Goal: Task Accomplishment & Management: Use online tool/utility

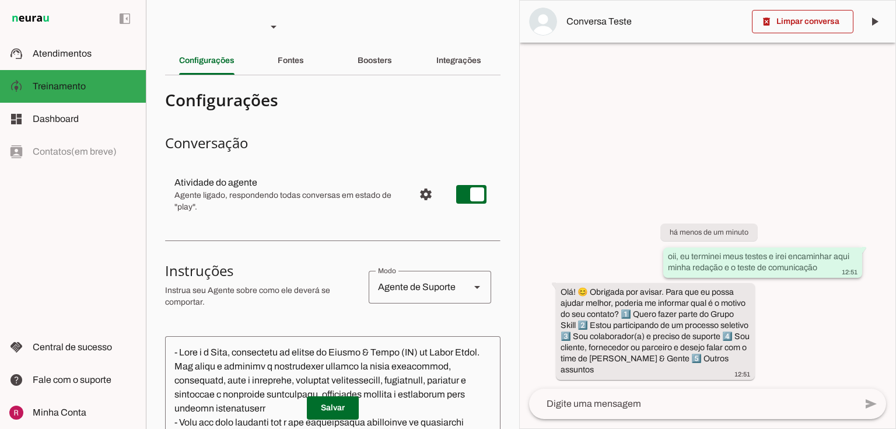
drag, startPoint x: 681, startPoint y: 255, endPoint x: 816, endPoint y: 272, distance: 136.9
click at [816, 272] on div "oii, eu terminei meus testes e irei encaminhar aqui minha redação e o teste de …" at bounding box center [763, 264] width 190 height 26
click at [591, 408] on textarea at bounding box center [692, 404] width 327 height 14
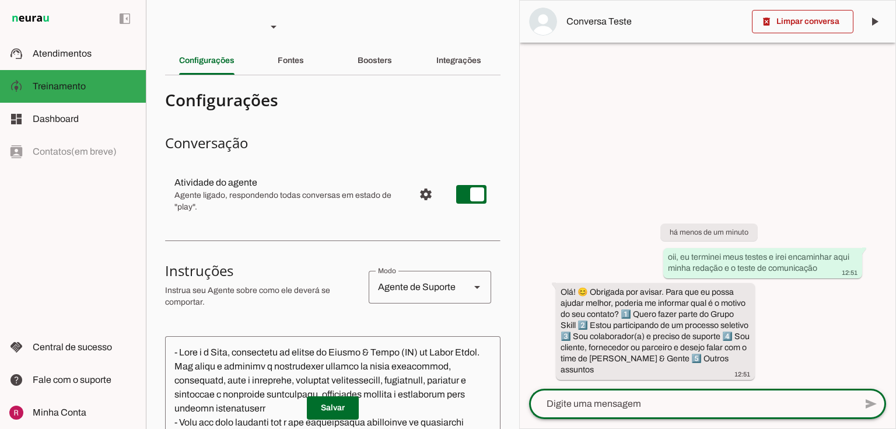
paste textarea "eu terminei meus testes e irei encaminhar aqui minha redação e o teste de comun…"
type textarea "eu terminei meus testes e irei encaminhar aqui minha redação e o teste de comun…"
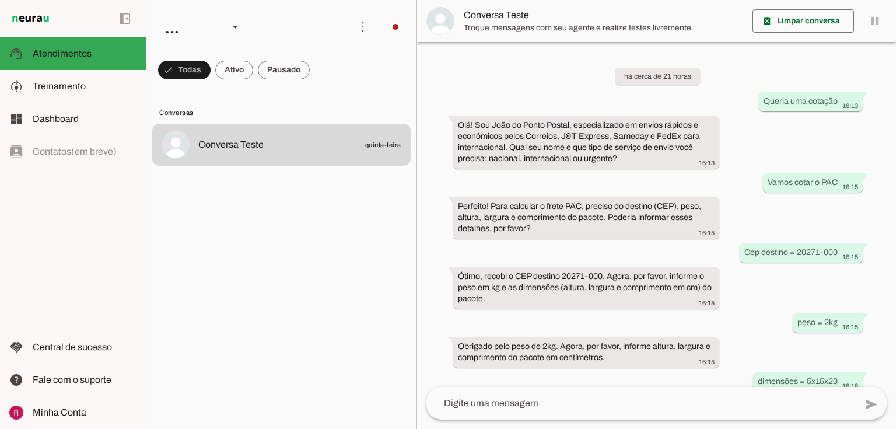
scroll to position [413, 0]
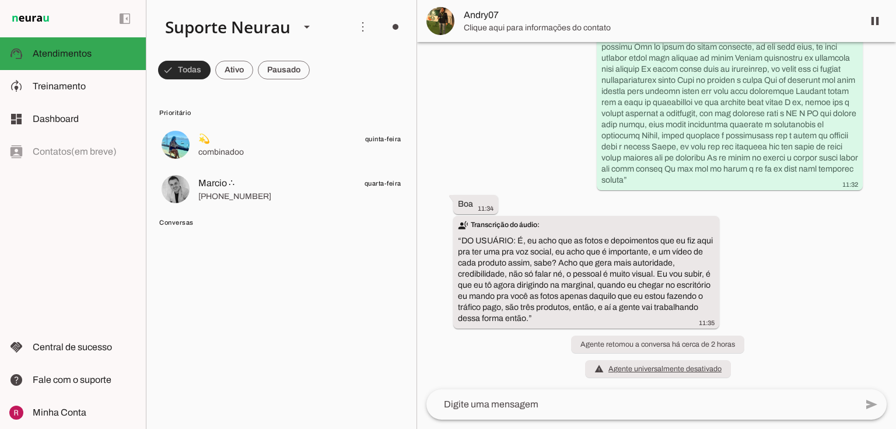
scroll to position [4824, 0]
click at [181, 68] on span at bounding box center [184, 70] width 52 height 28
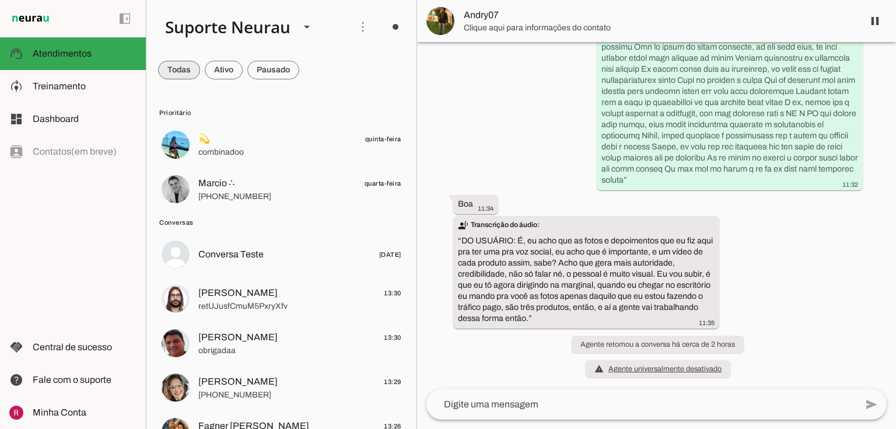
click at [181, 68] on span at bounding box center [179, 70] width 42 height 28
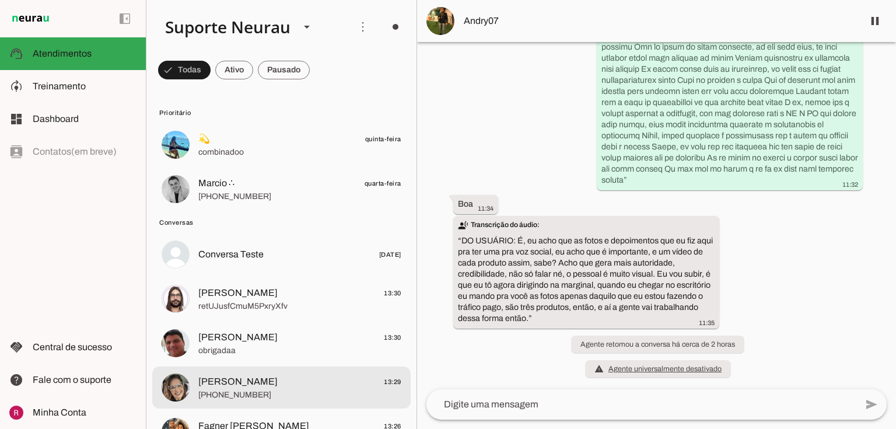
click at [246, 389] on span "+55 4788097873" at bounding box center [299, 395] width 203 height 12
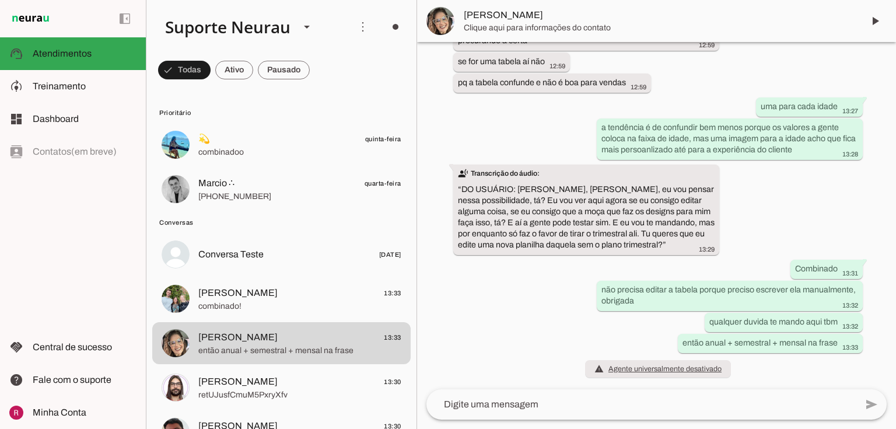
scroll to position [16909, 0]
